Goal: Task Accomplishment & Management: Manage account settings

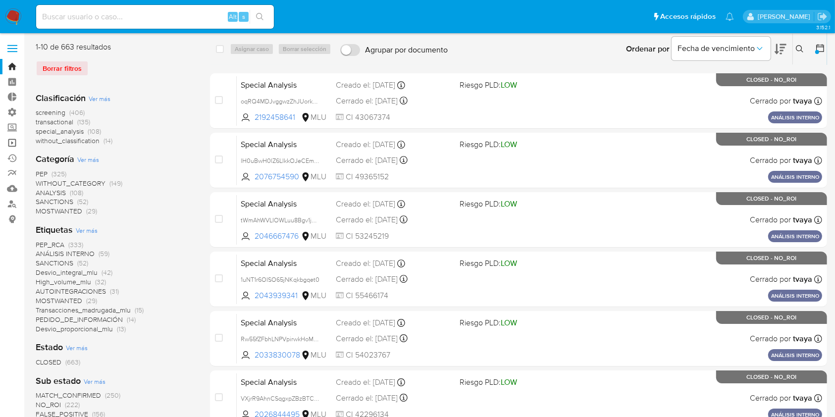
click at [13, 139] on link "Operaciones masivas" at bounding box center [59, 142] width 118 height 15
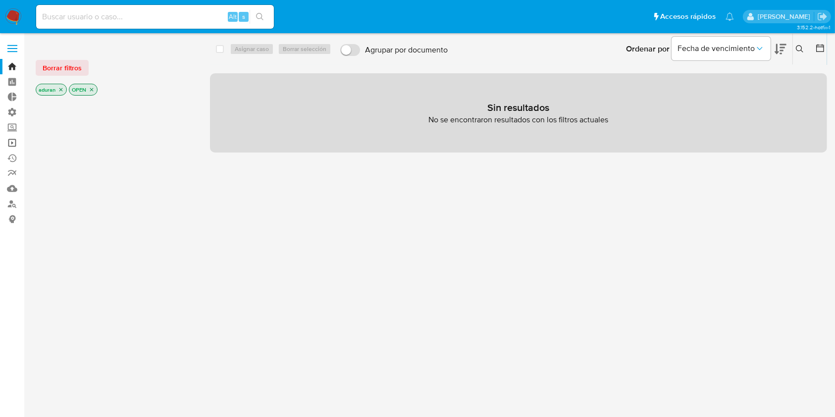
click at [9, 140] on link "Operaciones masivas" at bounding box center [59, 142] width 118 height 15
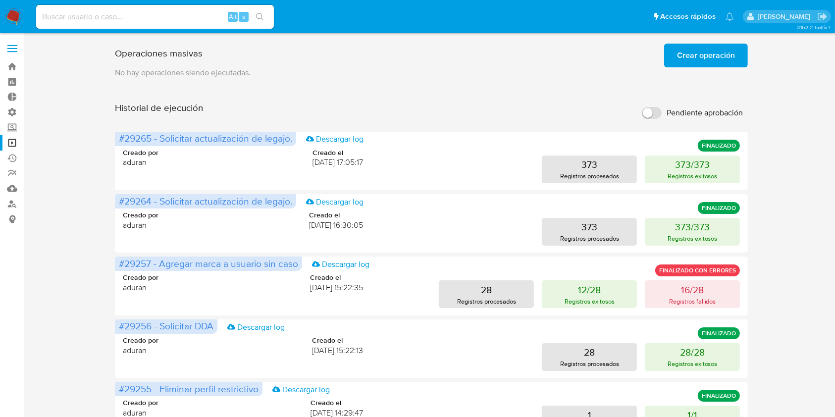
click at [710, 60] on span "Crear operación" at bounding box center [706, 56] width 58 height 22
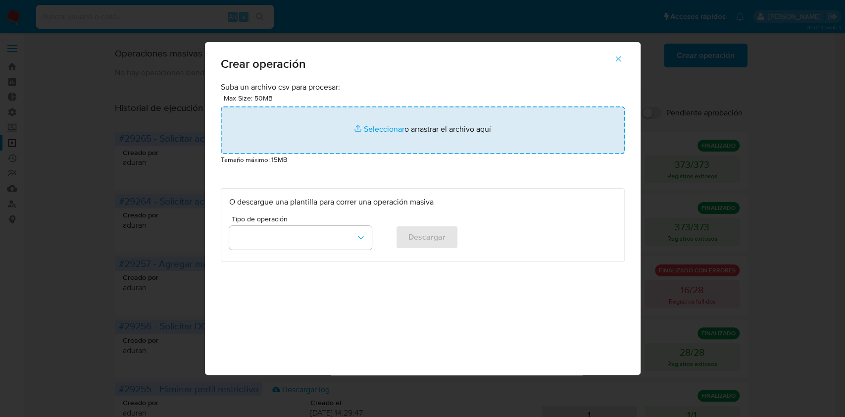
click at [387, 127] on input "file" at bounding box center [423, 130] width 404 height 48
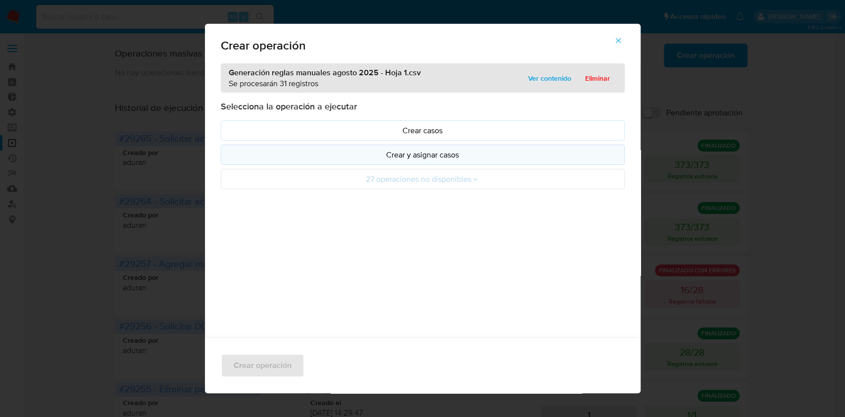
click at [471, 159] on p "Crear y asignar casos" at bounding box center [422, 154] width 387 height 11
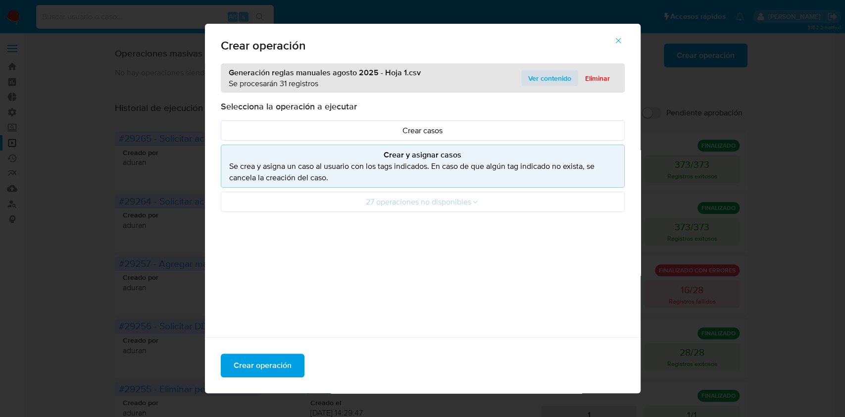
click at [544, 78] on span "Ver contenido" at bounding box center [549, 78] width 43 height 14
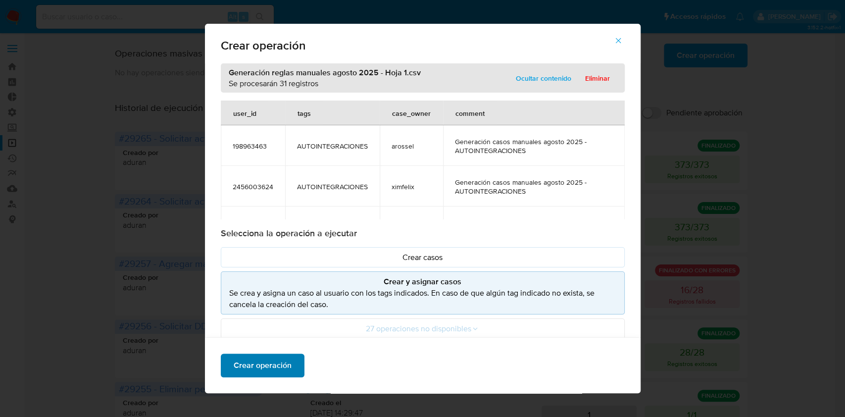
click at [273, 357] on span "Crear operación" at bounding box center [263, 366] width 58 height 22
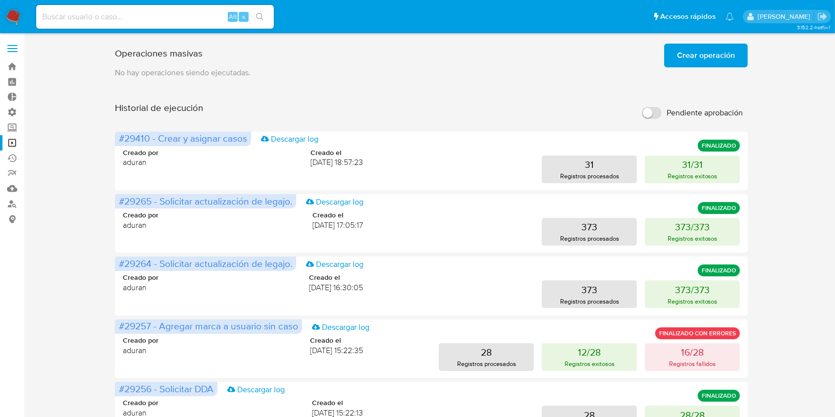
click at [14, 11] on img at bounding box center [13, 16] width 17 height 17
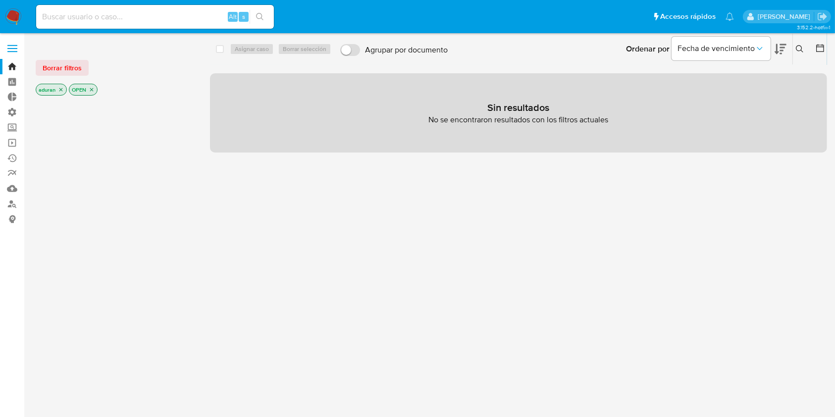
click at [57, 87] on p "aduran" at bounding box center [51, 89] width 30 height 11
click at [63, 88] on icon "close-filter" at bounding box center [61, 90] width 6 height 6
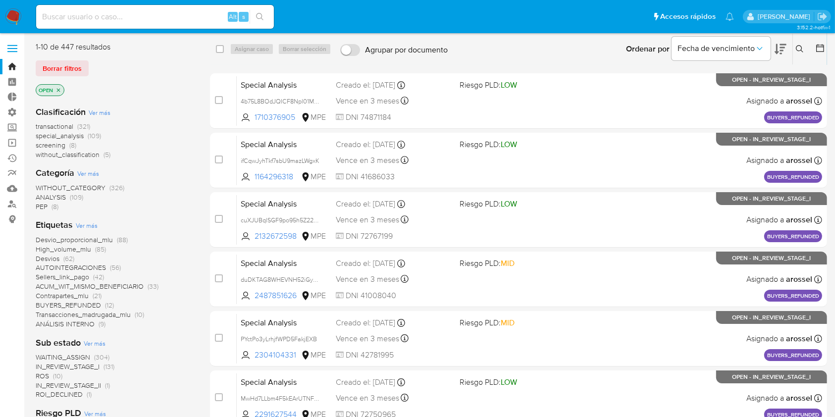
click at [59, 89] on icon "close-filter" at bounding box center [58, 89] width 3 height 3
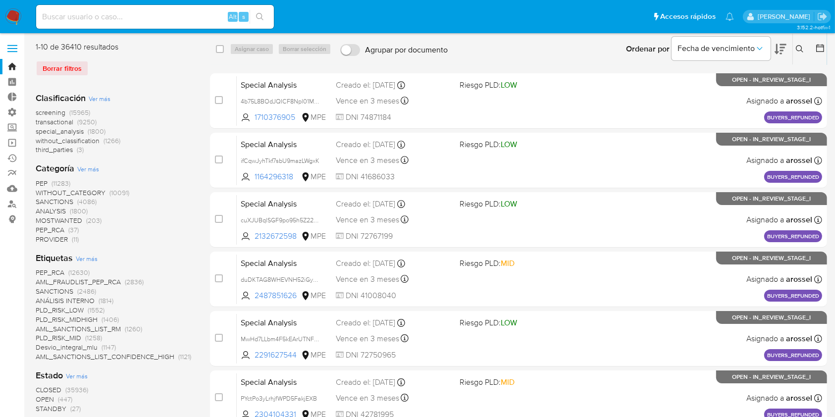
click at [825, 48] on button at bounding box center [821, 49] width 12 height 12
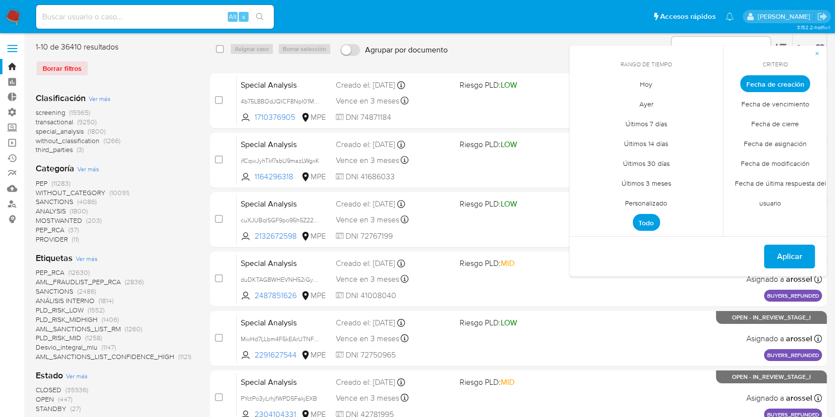
click at [626, 208] on span "Personalizado" at bounding box center [646, 203] width 63 height 20
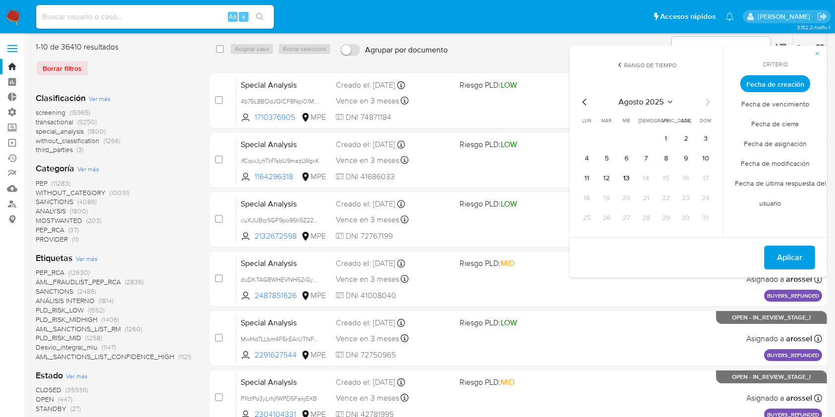
click at [587, 105] on icon "Mes anterior" at bounding box center [585, 102] width 12 height 12
click at [608, 132] on button "1" at bounding box center [607, 139] width 16 height 16
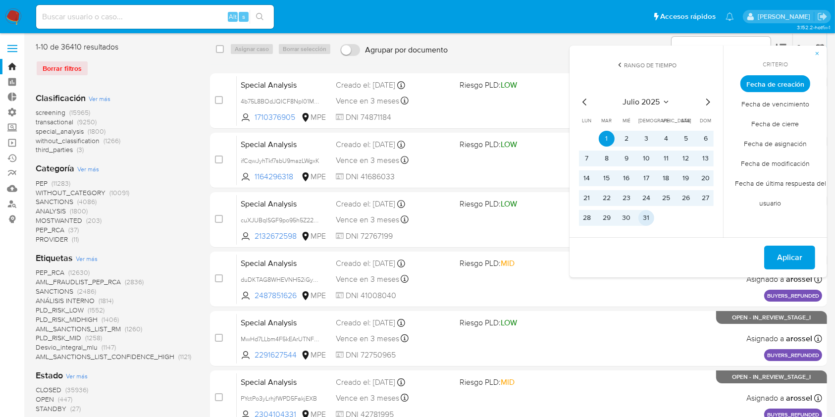
click at [647, 220] on button "31" at bounding box center [646, 218] width 16 height 16
click at [794, 256] on span "Aplicar" at bounding box center [789, 258] width 25 height 22
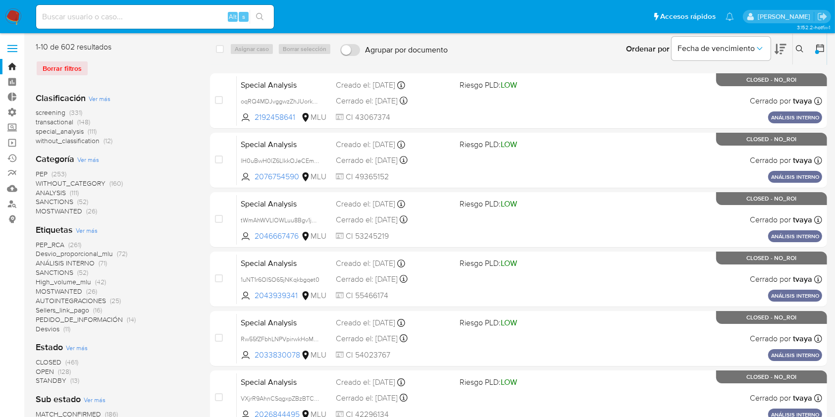
click at [87, 228] on span "Ver más" at bounding box center [87, 230] width 22 height 9
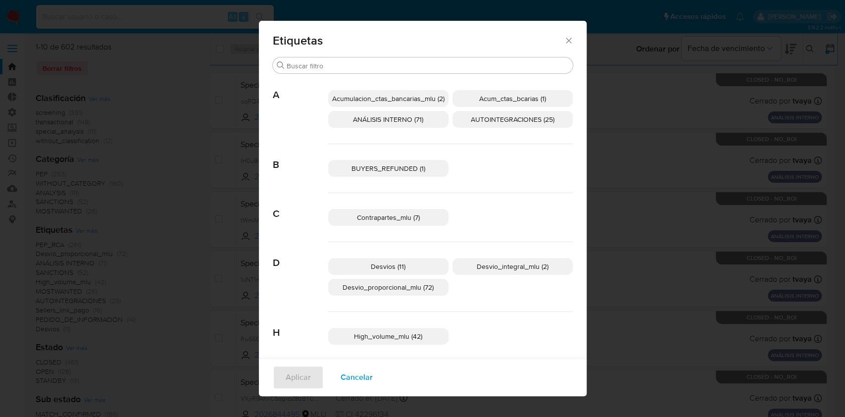
click at [408, 171] on span "BUYERS_REFUNDED (1)" at bounding box center [389, 168] width 74 height 10
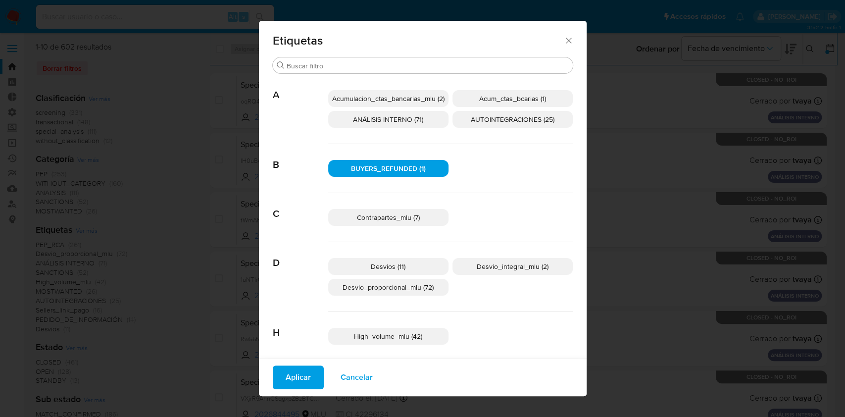
click at [286, 377] on span "Aplicar" at bounding box center [298, 377] width 25 height 22
